Goal: Task Accomplishment & Management: Use online tool/utility

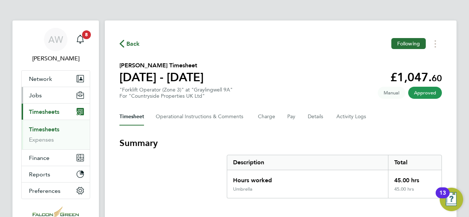
click at [38, 93] on span "Jobs" at bounding box center [35, 95] width 13 height 7
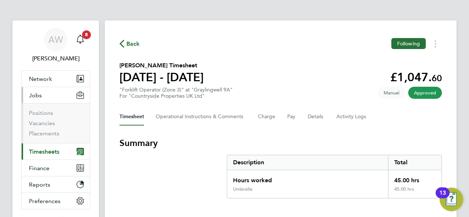
drag, startPoint x: 51, startPoint y: 145, endPoint x: 52, endPoint y: 149, distance: 4.5
click at [51, 147] on button "Current page: Timesheets" at bounding box center [56, 152] width 68 height 16
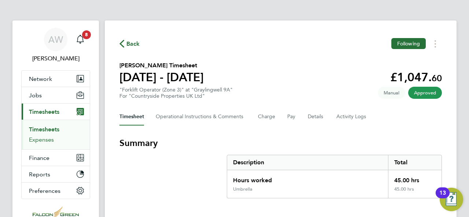
click at [52, 150] on app-navbar-apps-list-group "Current page: Timesheets Timesheets Expenses" at bounding box center [56, 127] width 68 height 46
click at [46, 129] on link "Timesheets" at bounding box center [44, 129] width 30 height 7
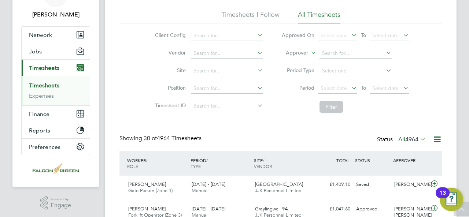
click at [260, 88] on li "Position" at bounding box center [208, 89] width 129 height 18
click at [256, 88] on icon at bounding box center [256, 88] width 0 height 10
click at [256, 71] on icon at bounding box center [256, 70] width 0 height 10
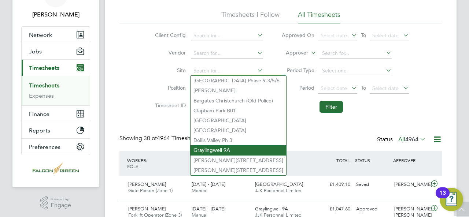
click at [222, 148] on li "Graylingwell 9A" at bounding box center [239, 150] width 96 height 10
type input "Graylingwell 9A"
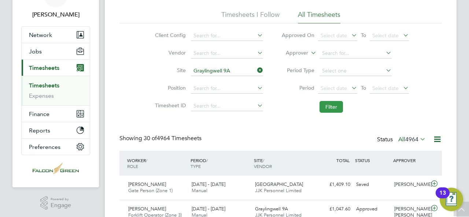
click at [334, 106] on button "Filter" at bounding box center [331, 107] width 23 height 12
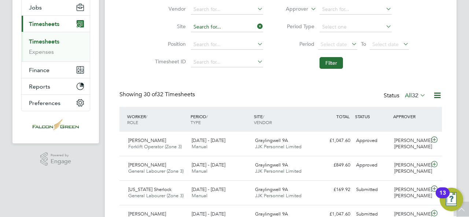
click at [243, 23] on input at bounding box center [227, 27] width 72 height 10
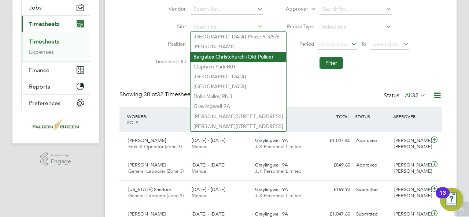
click at [215, 52] on li "Bargates Christchurch (Old Police)" at bounding box center [239, 57] width 96 height 10
type input "Bargates Christchurch (Old Police)"
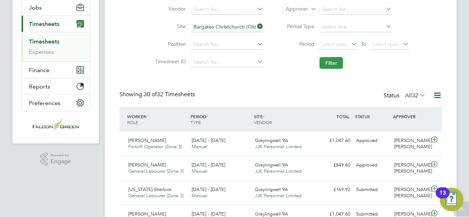
click at [332, 62] on button "Filter" at bounding box center [331, 63] width 23 height 12
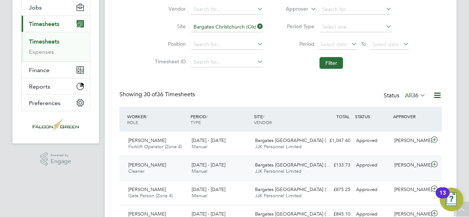
click at [302, 166] on span "Bargates [GEOGRAPHIC_DATA] (…" at bounding box center [292, 165] width 75 height 6
